Goal: Check status: Check status

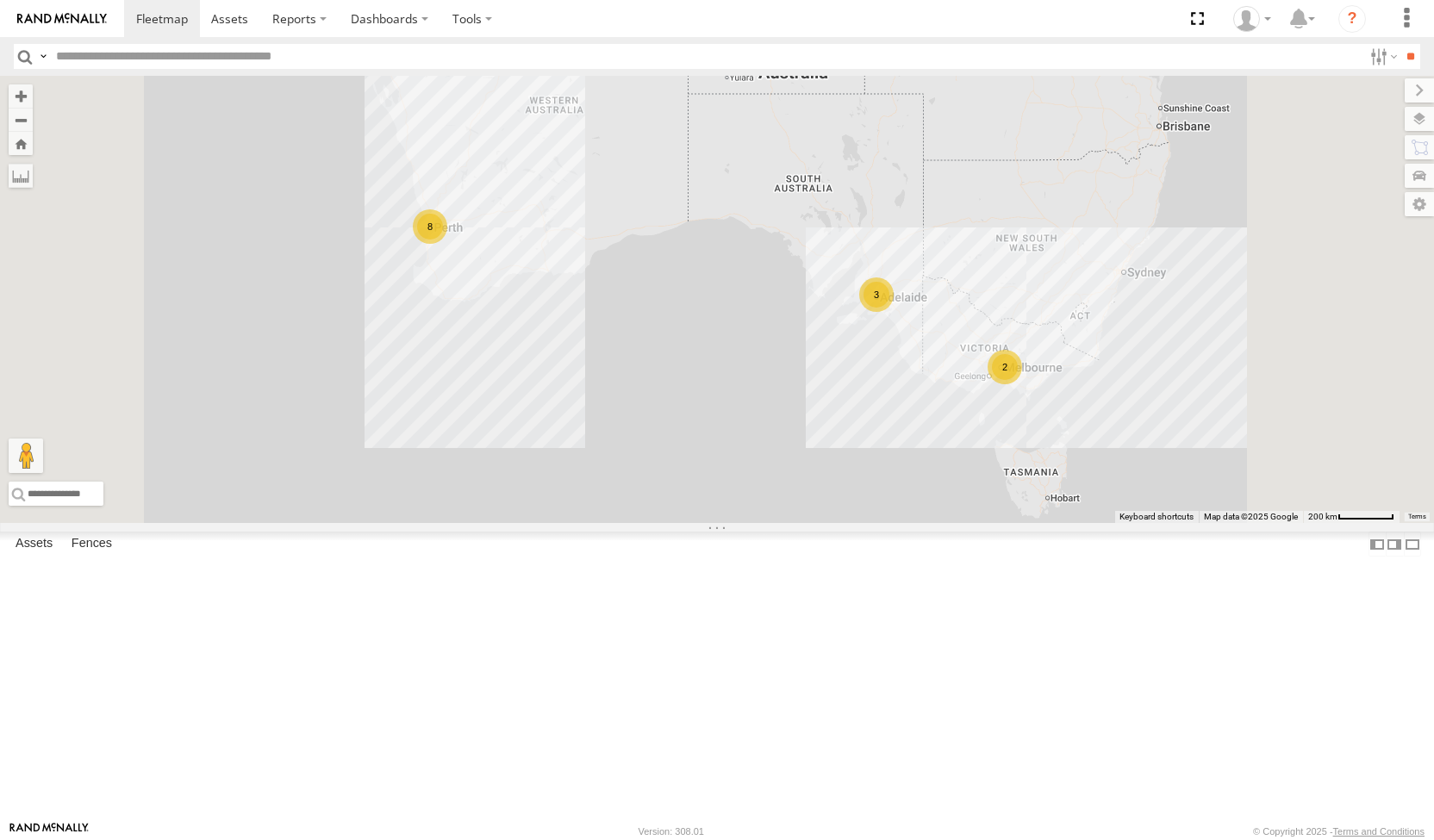
click at [0, 0] on div "Dario Tech 1INY100 All Assets" at bounding box center [0, 0] width 0 height 0
